Goal: Navigation & Orientation: Find specific page/section

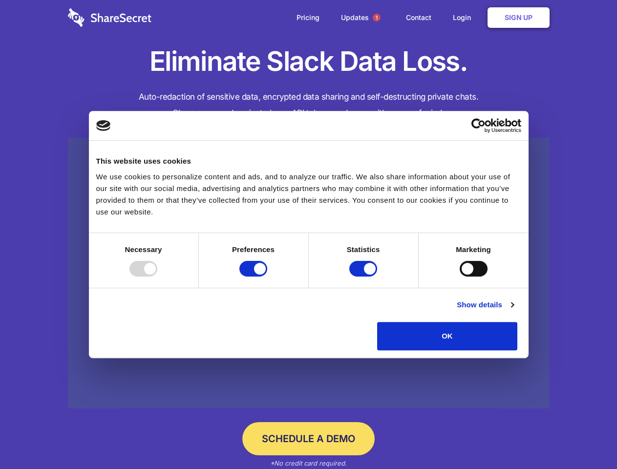
click at [157, 276] on div at bounding box center [143, 269] width 28 height 16
click at [267, 276] on input "Preferences" at bounding box center [253, 269] width 28 height 16
checkbox input "false"
click at [364, 276] on input "Statistics" at bounding box center [363, 269] width 28 height 16
checkbox input "false"
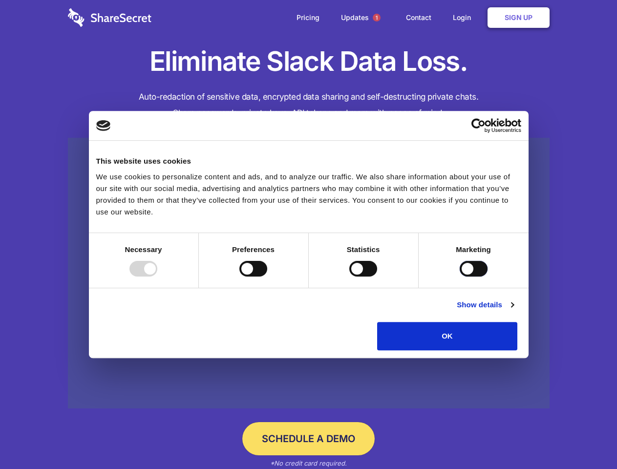
click at [460, 276] on input "Marketing" at bounding box center [474, 269] width 28 height 16
checkbox input "true"
click at [513, 311] on link "Show details" at bounding box center [485, 305] width 57 height 12
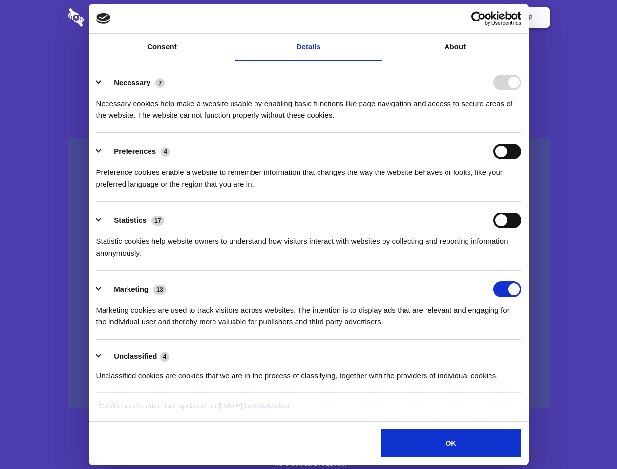
click at [521, 133] on li "Necessary 7 Necessary cookies help make a website usable by enabling basic func…" at bounding box center [308, 98] width 425 height 69
click at [376, 18] on span "1" at bounding box center [377, 18] width 8 height 8
